Goal: Task Accomplishment & Management: Complete application form

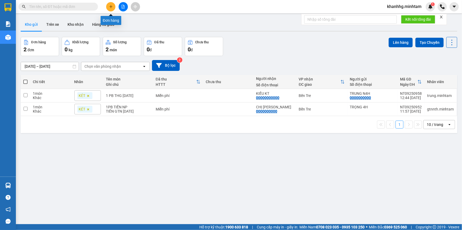
click at [110, 7] on icon "plus" at bounding box center [111, 7] width 4 height 4
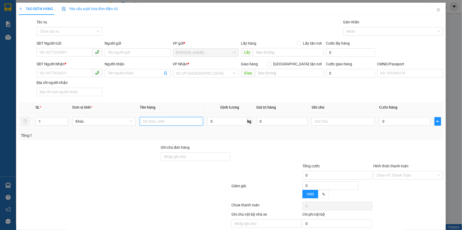
click at [179, 125] on input "text" at bounding box center [171, 121] width 63 height 8
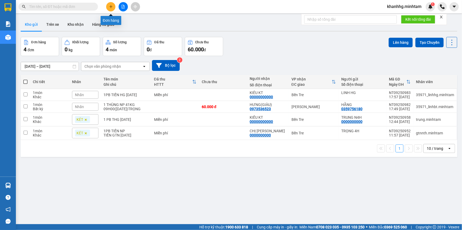
click at [112, 4] on button at bounding box center [110, 6] width 9 height 9
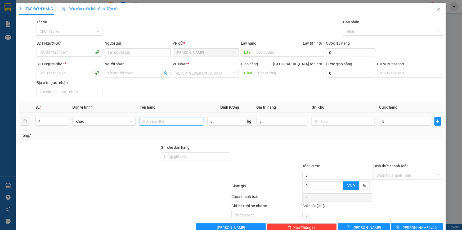
click at [163, 119] on input "text" at bounding box center [171, 121] width 63 height 8
type input "1K PB NP"
click at [321, 123] on input "text" at bounding box center [343, 121] width 63 height 8
type input "8H MAI KHANH"
click at [71, 51] on input "SĐT Người Gửi" at bounding box center [65, 52] width 56 height 8
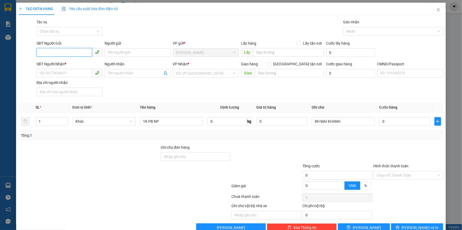
type input "0"
click at [76, 62] on div "0962770578 - NAM" at bounding box center [68, 63] width 59 height 6
type input "0962770578"
type input "NAM"
type input "0931840626"
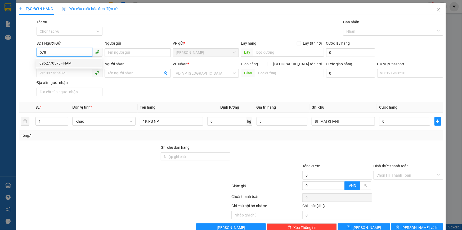
type input "THÔNG"
type input "0962770578"
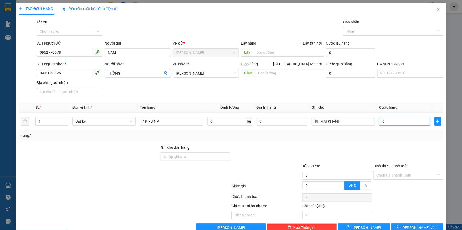
type input "2"
type input "20"
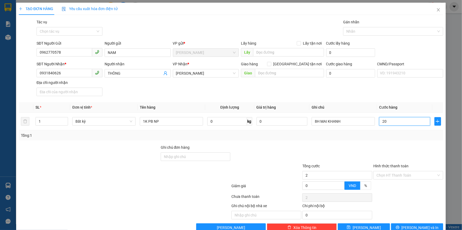
type input "20"
click at [298, 147] on div at bounding box center [266, 153] width 71 height 19
type input "20.000"
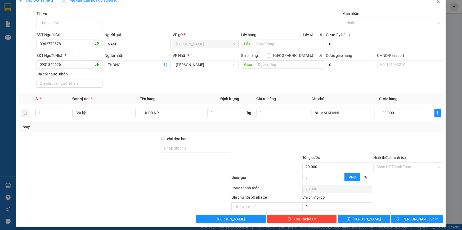
scroll to position [13, 0]
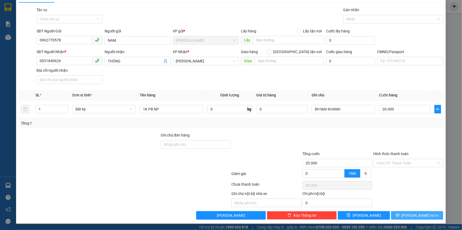
click at [416, 212] on span "[PERSON_NAME] và In" at bounding box center [420, 215] width 37 height 6
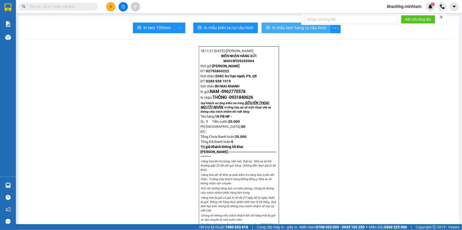
click at [283, 26] on span "In mẫu tem hàng tự cấu hình" at bounding box center [299, 27] width 54 height 7
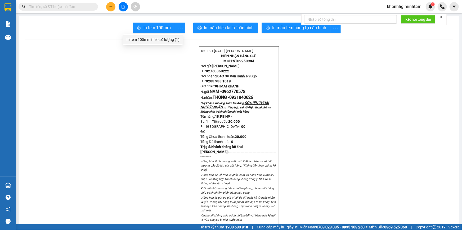
click at [168, 38] on div "In tem 100mm theo số lượng (1)" at bounding box center [153, 40] width 53 height 6
click at [84, 4] on input "text" at bounding box center [60, 7] width 63 height 6
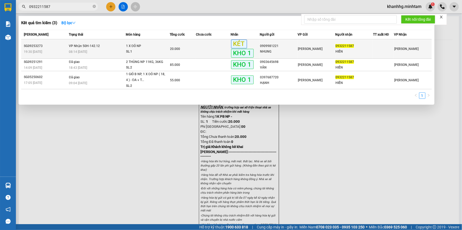
type input "0932211587"
click at [337, 51] on div "HIỀN" at bounding box center [354, 52] width 37 height 6
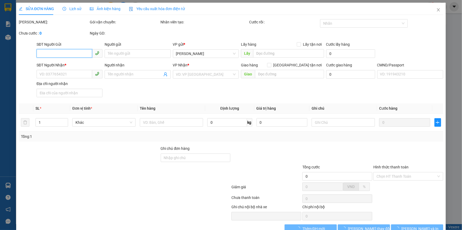
type input "0909981221"
type input "NHUNG"
type input "0932211587"
type input "HIỀN"
type input "BM"
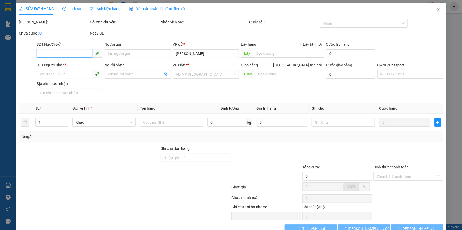
type input "20.000"
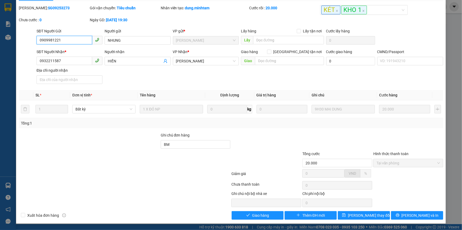
scroll to position [15, 0]
click at [265, 216] on span "Giao hàng" at bounding box center [260, 215] width 17 height 6
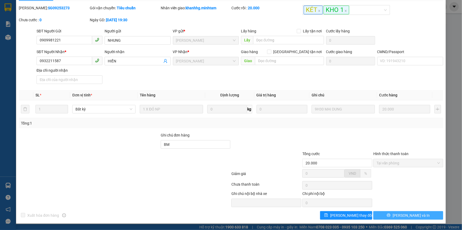
click at [413, 215] on span "[PERSON_NAME] và In" at bounding box center [411, 215] width 37 height 6
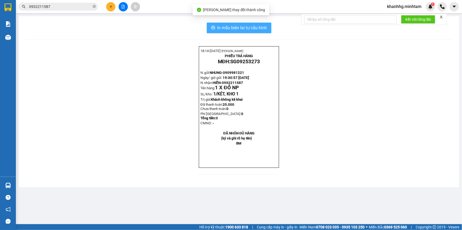
click at [222, 31] on span "In mẫu biên lai tự cấu hình" at bounding box center [243, 27] width 50 height 7
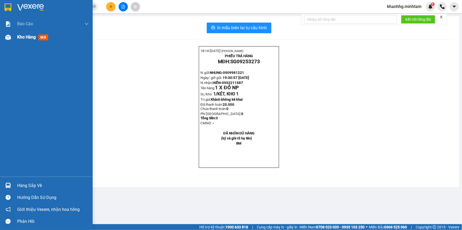
click at [24, 34] on div "Kho hàng mới" at bounding box center [33, 37] width 33 height 7
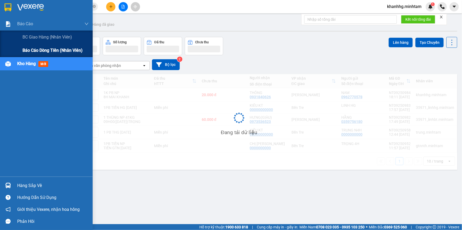
click at [44, 47] on div "Báo cáo dòng tiền (nhân viên)" at bounding box center [56, 50] width 66 height 13
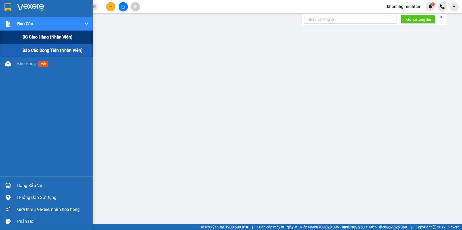
click at [42, 34] on span "BC giao hàng (nhân viên)" at bounding box center [48, 37] width 50 height 7
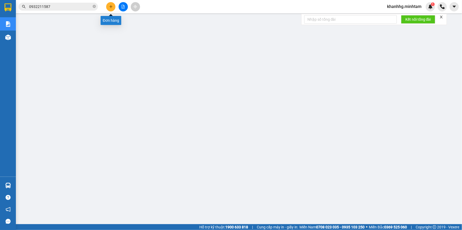
click at [112, 6] on icon "plus" at bounding box center [111, 7] width 4 height 4
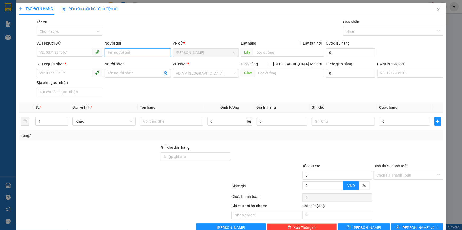
click at [115, 50] on input "Người gửi" at bounding box center [138, 52] width 66 height 8
type input "J"
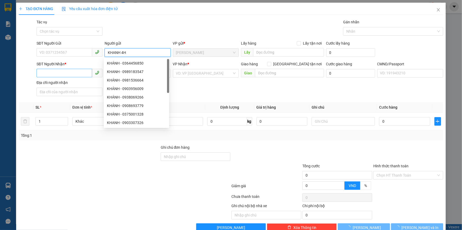
type input "KHANH 4H"
click at [63, 70] on input "SĐT Người Nhận *" at bounding box center [65, 73] width 56 height 8
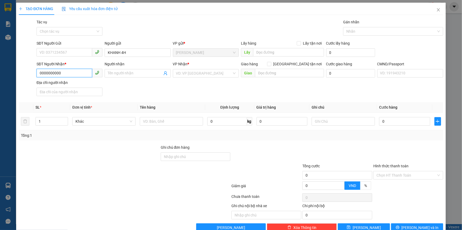
type input "0000000000"
click at [122, 69] on div "Người nhận" at bounding box center [138, 65] width 66 height 8
click at [119, 69] on span at bounding box center [138, 73] width 66 height 8
click at [134, 73] on input "C KIEUEF" at bounding box center [135, 73] width 54 height 6
click at [120, 73] on input "C KKIỀUKT" at bounding box center [135, 73] width 54 height 6
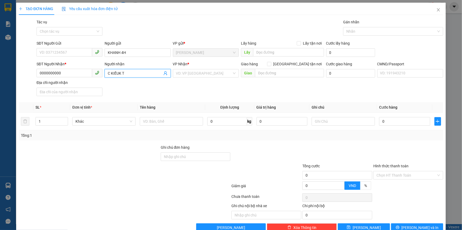
click at [117, 72] on input "C KIỀUK T" at bounding box center [135, 73] width 54 height 6
click at [122, 72] on input "C KIỀU K T" at bounding box center [135, 73] width 54 height 6
type input "C KIỀU KT"
click at [150, 122] on input "text" at bounding box center [171, 121] width 63 height 8
click at [383, 171] on div "Chọn HT Thanh Toán" at bounding box center [409, 175] width 70 height 8
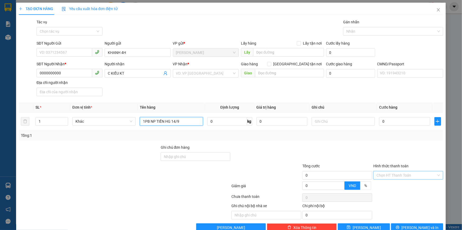
type input "1PB NP TIỀN HG 14/9"
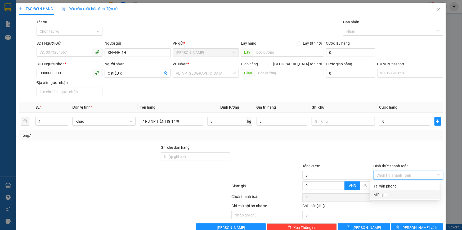
click at [385, 192] on div "Miễn phí" at bounding box center [405, 194] width 63 height 6
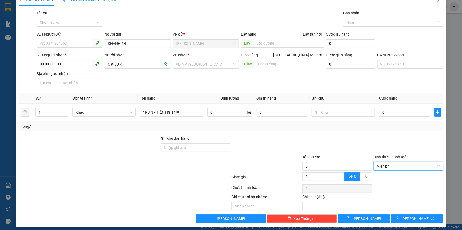
scroll to position [13, 0]
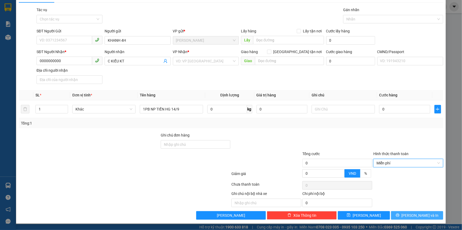
click at [420, 214] on span "[PERSON_NAME] và In" at bounding box center [420, 215] width 37 height 6
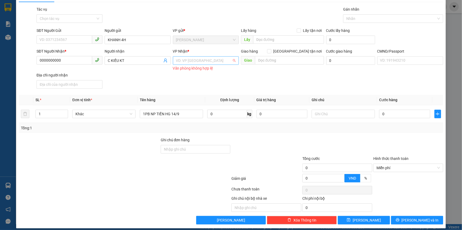
click at [201, 60] on input "search" at bounding box center [204, 60] width 56 height 8
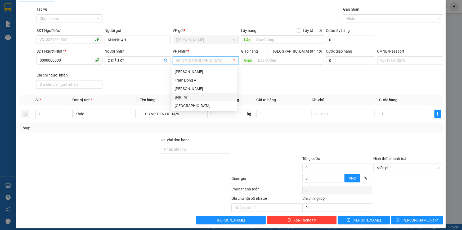
click at [183, 97] on div "Bến Tre" at bounding box center [204, 97] width 59 height 6
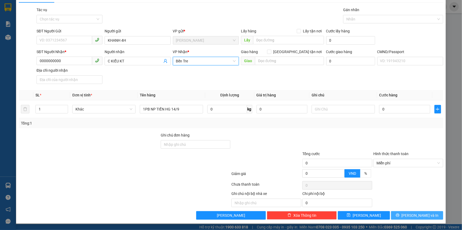
click at [400, 214] on icon "printer" at bounding box center [397, 214] width 3 height 3
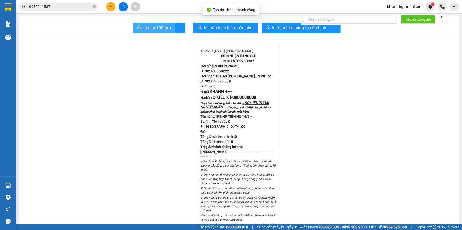
click at [162, 26] on span "In tem 100mm" at bounding box center [157, 27] width 27 height 7
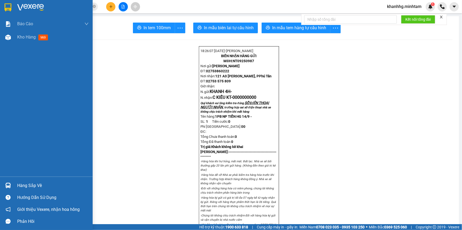
click at [13, 184] on div "Hàng sắp về" at bounding box center [46, 185] width 93 height 12
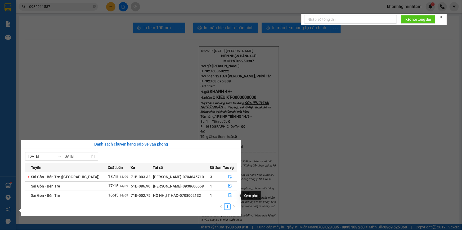
click at [231, 194] on icon "file-done" at bounding box center [230, 195] width 4 height 4
